Goal: Navigation & Orientation: Find specific page/section

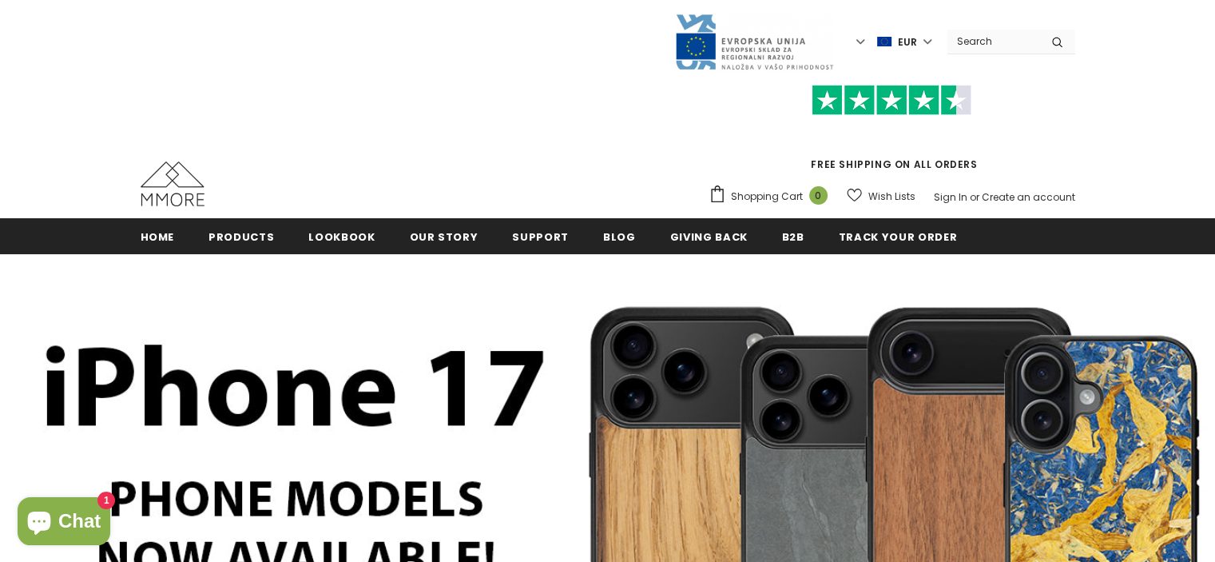
click at [924, 42] on label "EUR" at bounding box center [906, 42] width 58 height 24
click at [893, 73] on span "USD" at bounding box center [898, 71] width 19 height 12
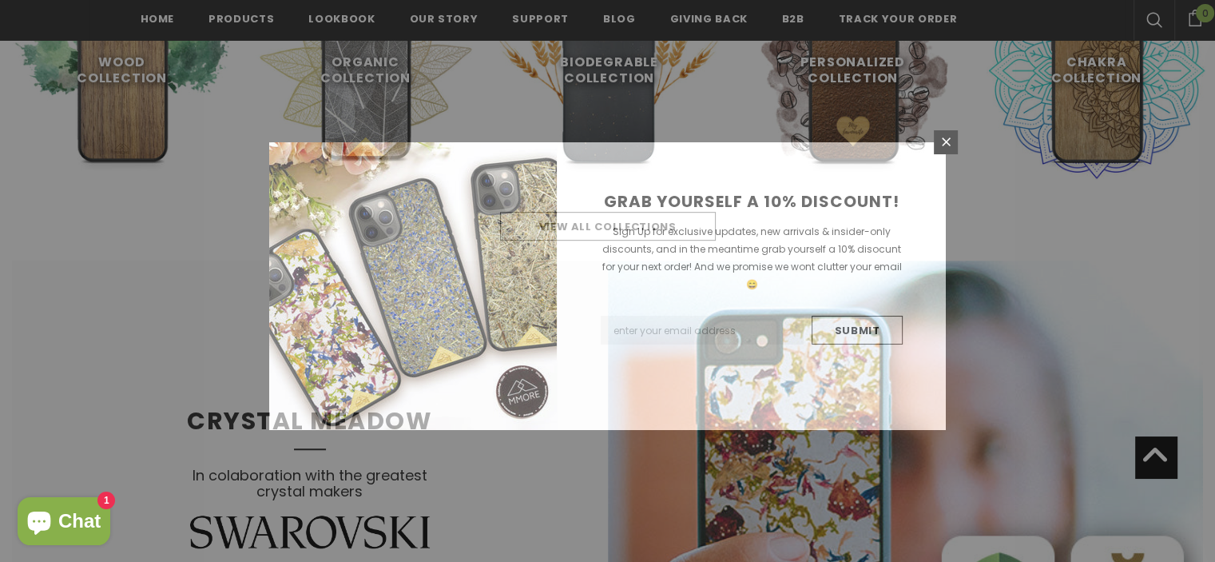
scroll to position [1059, 0]
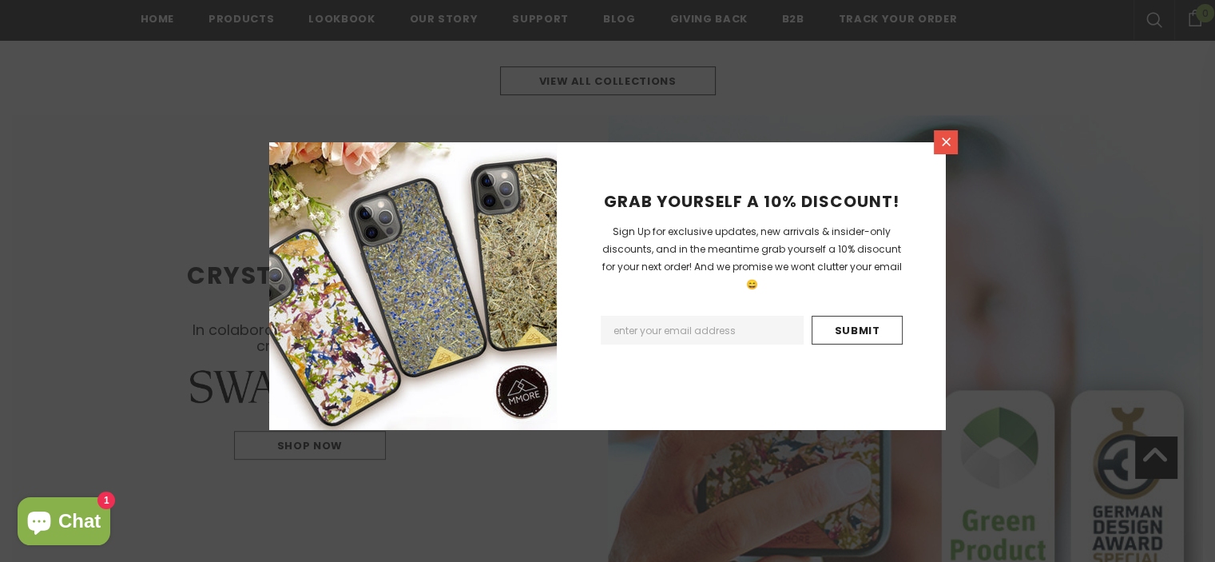
click at [951, 141] on icon at bounding box center [946, 142] width 14 height 14
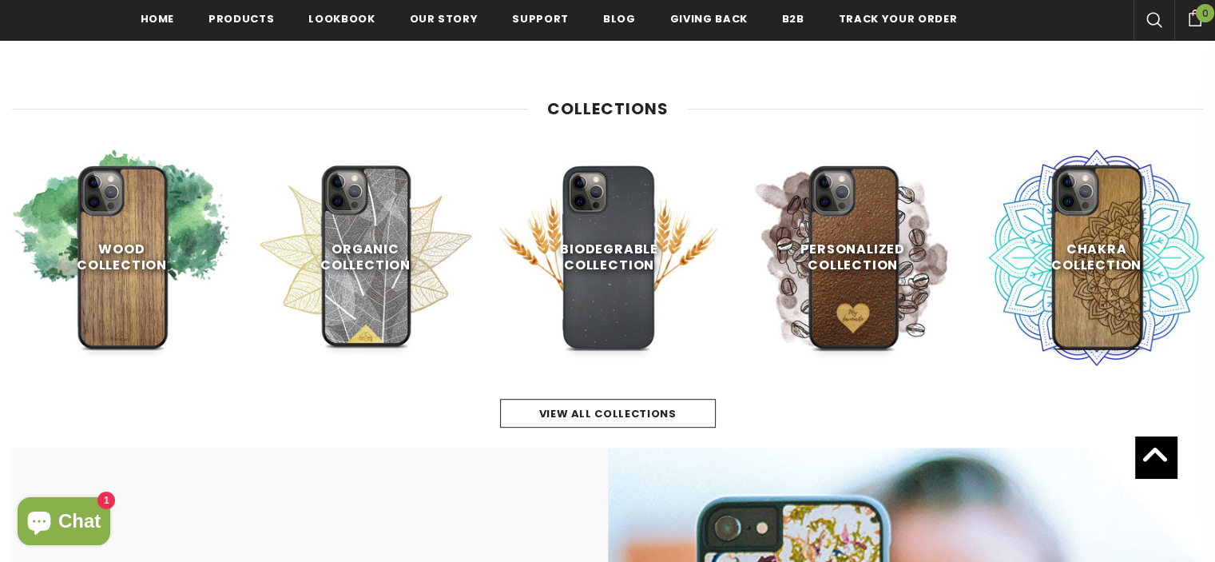
scroll to position [739, 0]
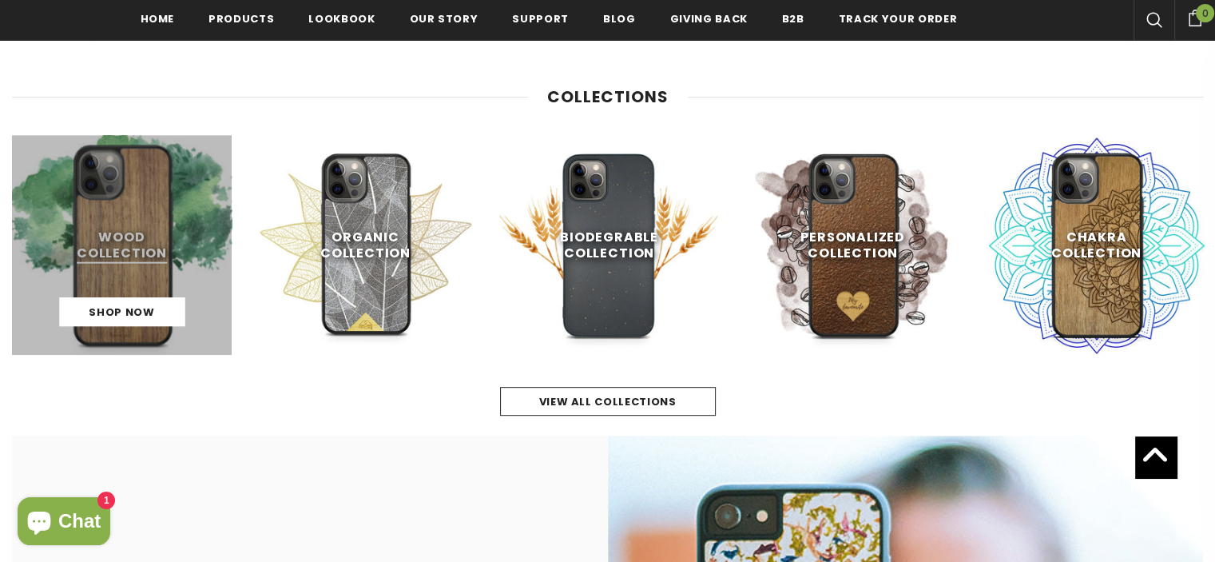
click at [102, 252] on link at bounding box center [122, 245] width 220 height 220
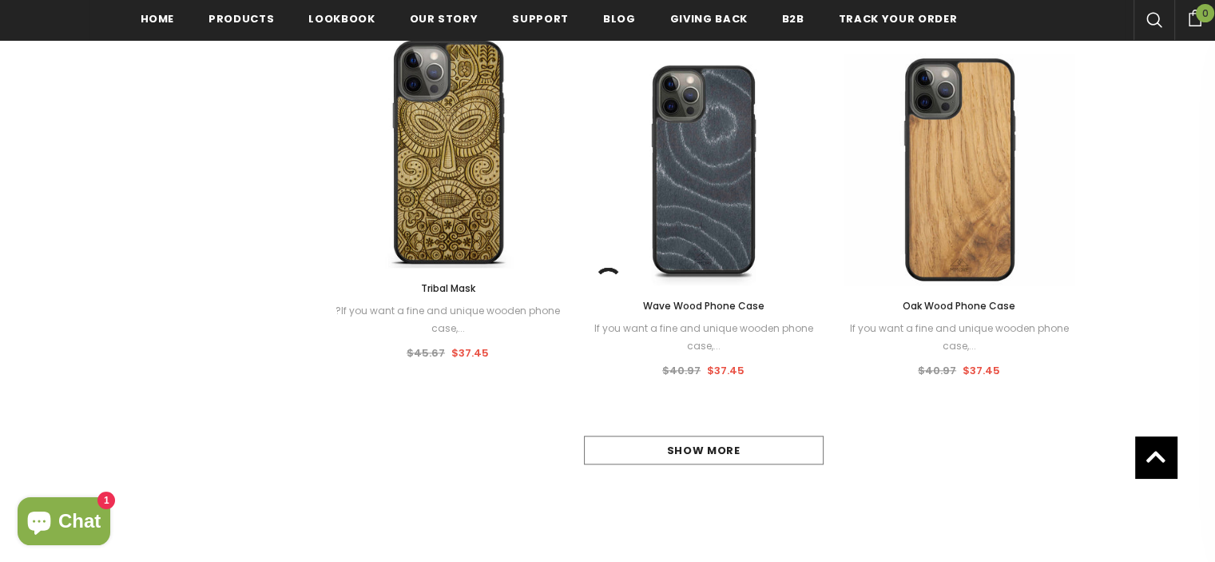
scroll to position [1527, 0]
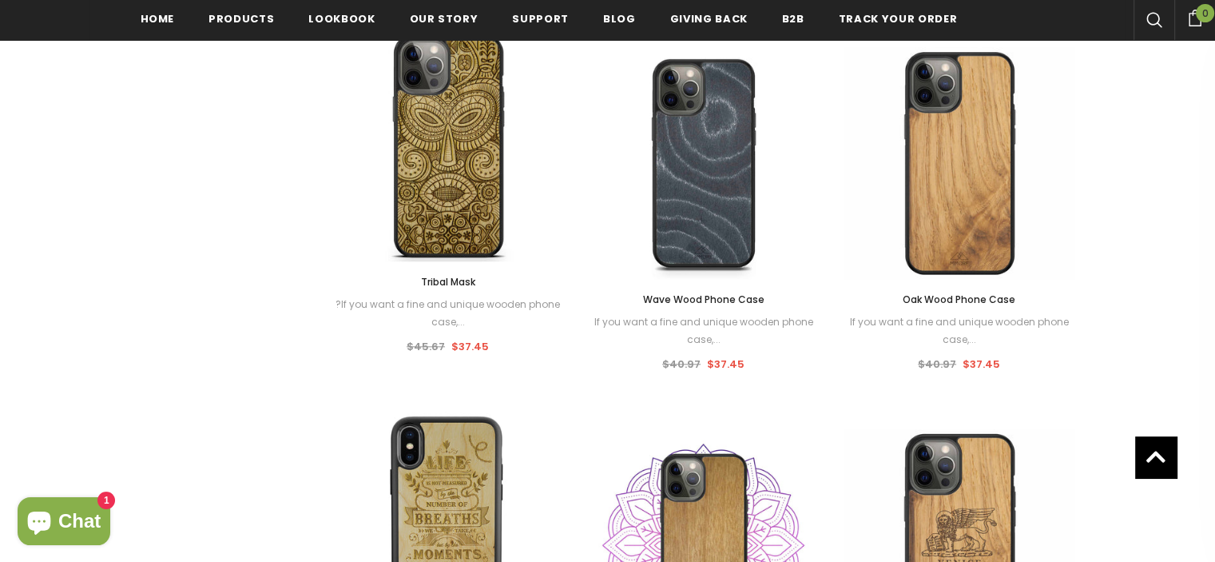
drag, startPoint x: 0, startPoint y: 0, endPoint x: 1194, endPoint y: 371, distance: 1250.3
click at [1194, 371] on html "Trending iPhone" at bounding box center [607, 145] width 1215 height 3344
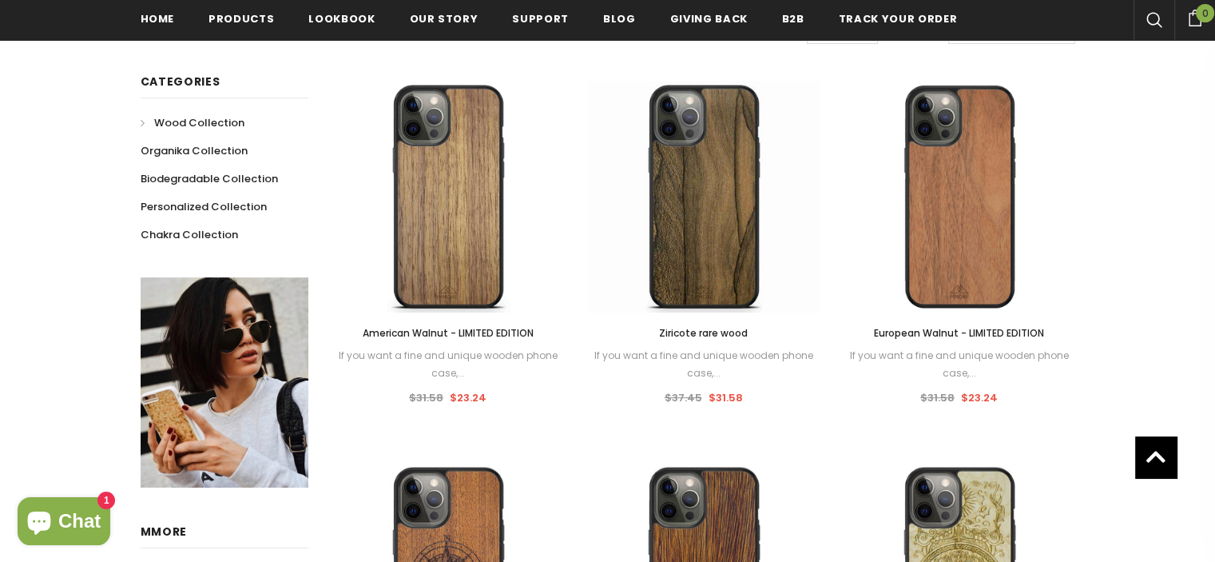
scroll to position [0, 0]
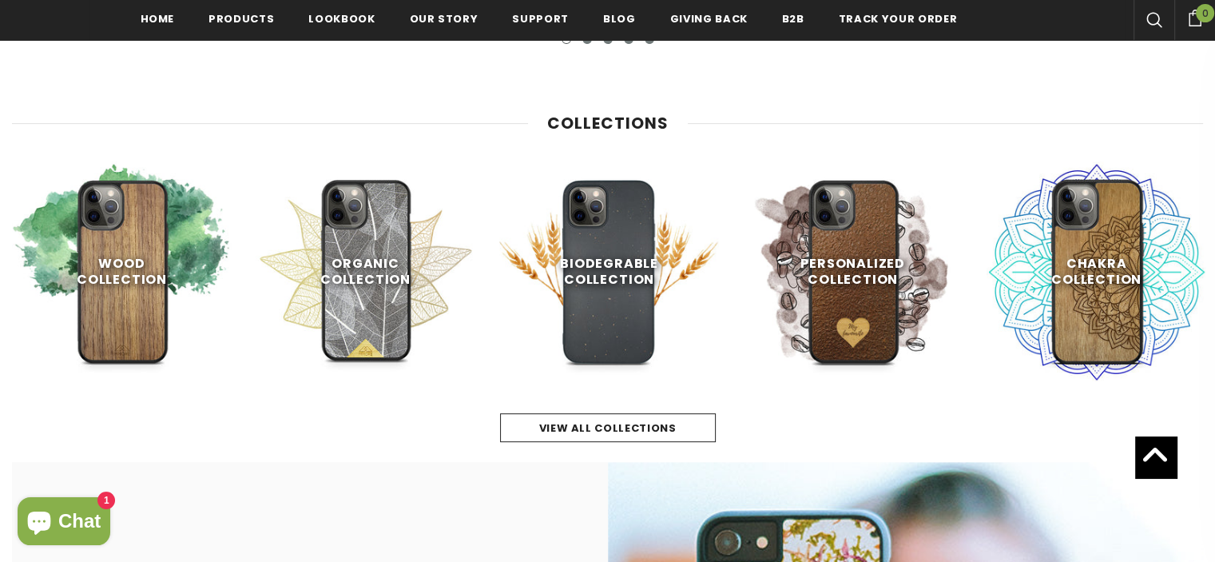
scroll to position [745, 0]
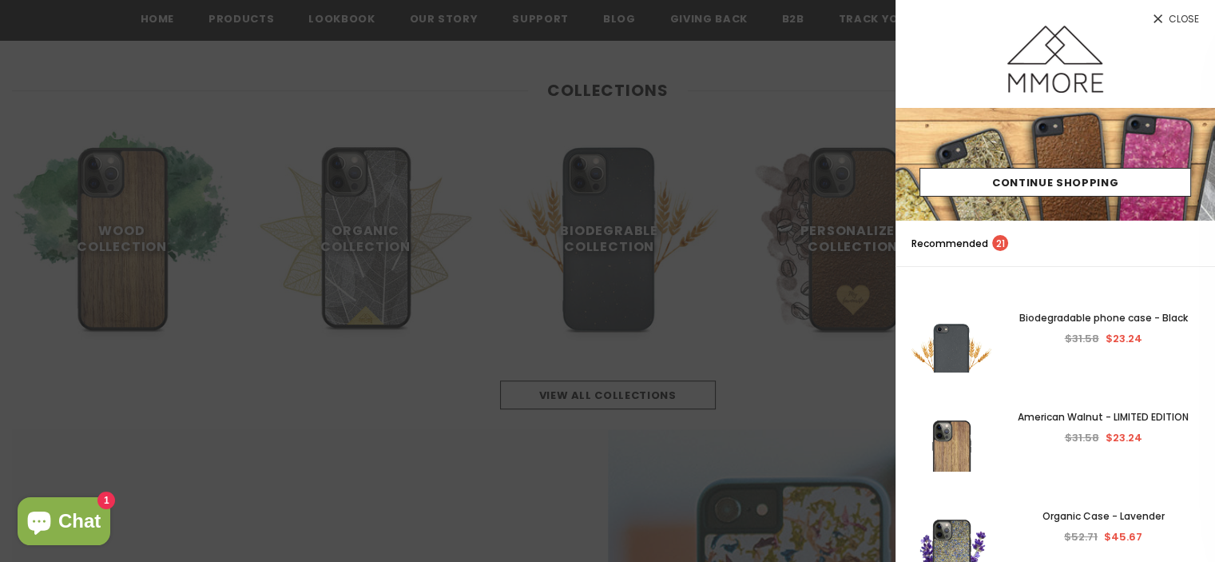
click at [661, 418] on div at bounding box center [607, 281] width 1215 height 562
click at [822, 137] on div at bounding box center [607, 281] width 1215 height 562
